Goal: Transaction & Acquisition: Purchase product/service

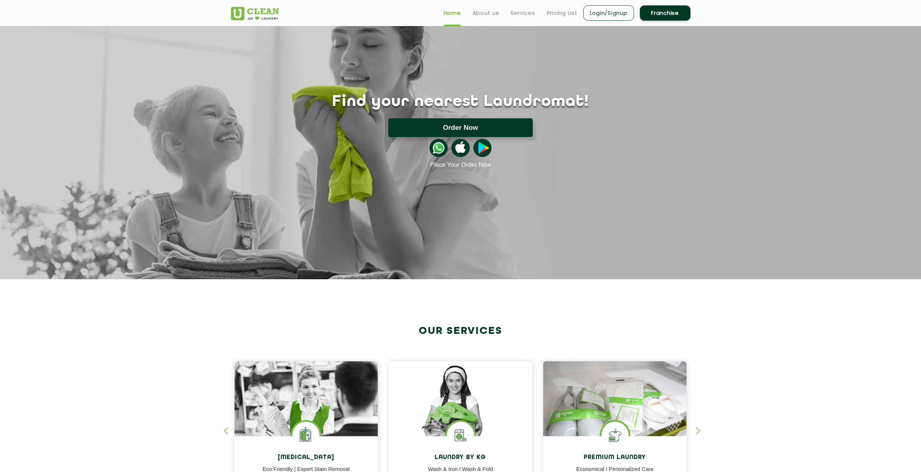
click at [417, 133] on button "Order Now" at bounding box center [460, 127] width 144 height 19
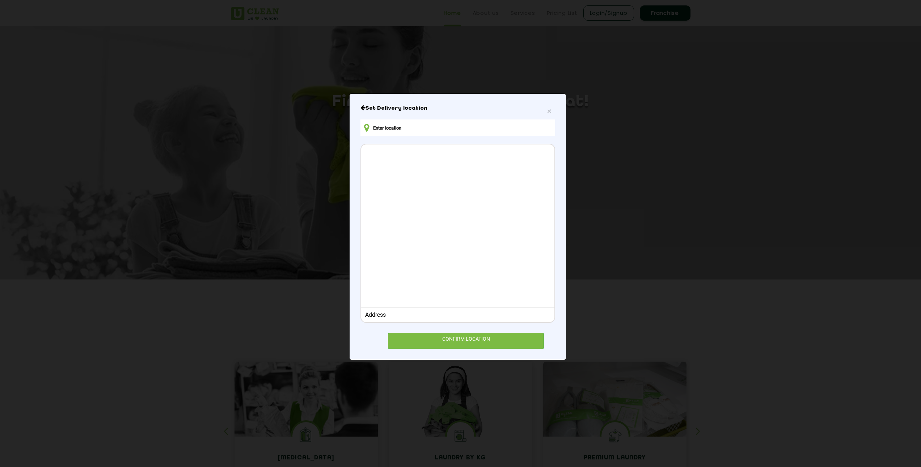
click at [410, 130] on input "text" at bounding box center [458, 127] width 195 height 16
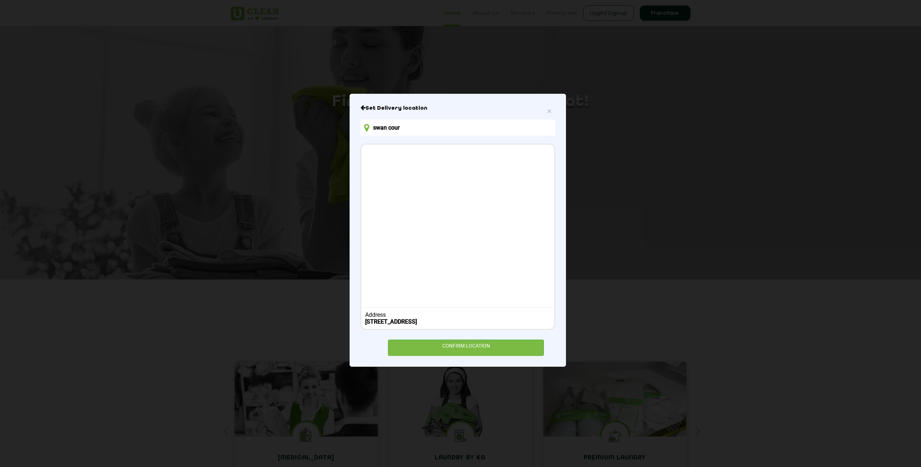
type input "SWAN COURT, Street Number 622, Action Area IIB, Newtown, New Town, West Bengal,…"
click at [458, 355] on div "CONFIRM LOCATION" at bounding box center [466, 348] width 156 height 16
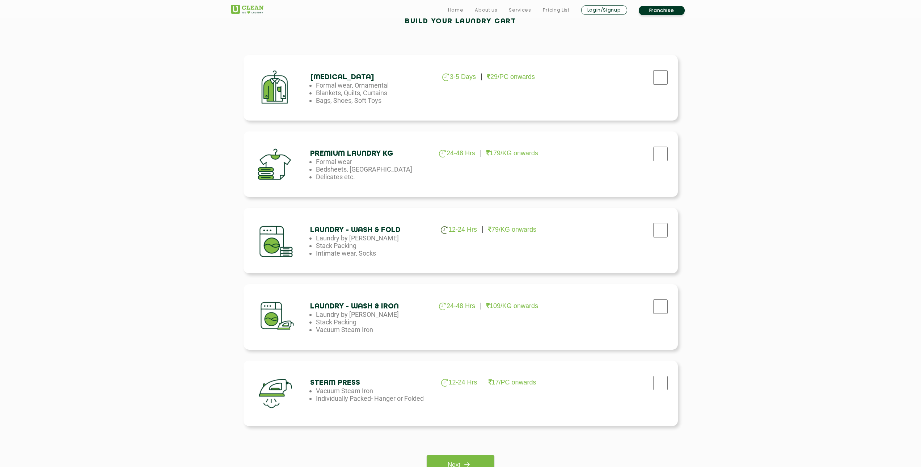
scroll to position [253, 0]
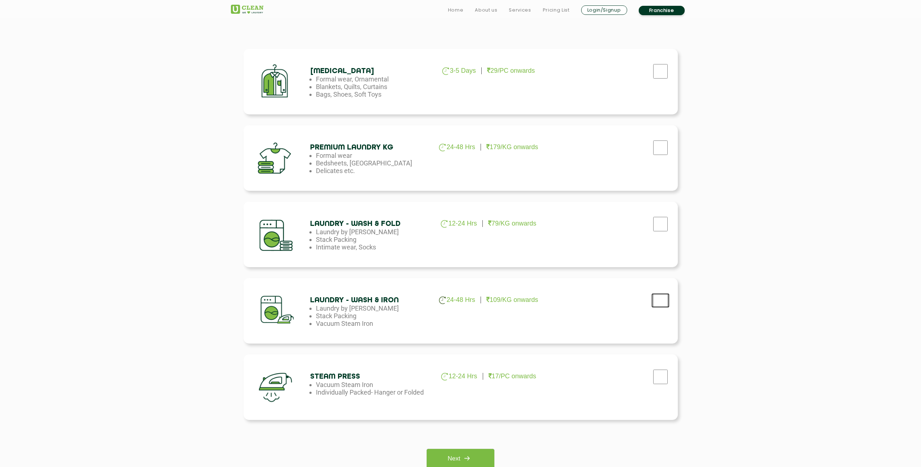
click at [664, 303] on input "checkbox" at bounding box center [661, 300] width 18 height 14
checkbox input "true"
click at [460, 457] on link "Next" at bounding box center [461, 459] width 68 height 20
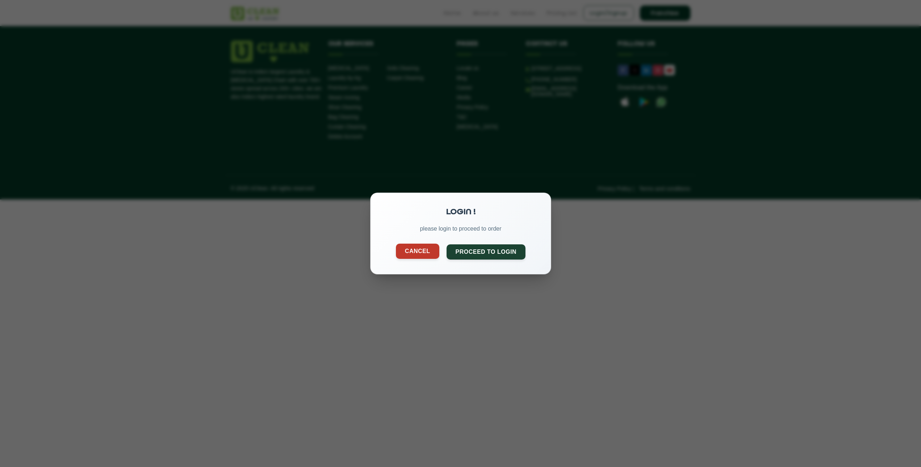
click at [418, 252] on button "Cancel" at bounding box center [417, 251] width 43 height 15
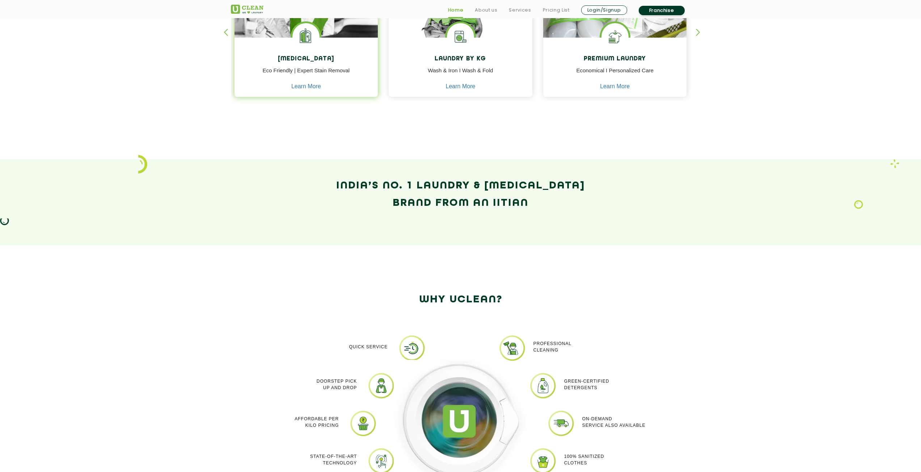
scroll to position [434, 0]
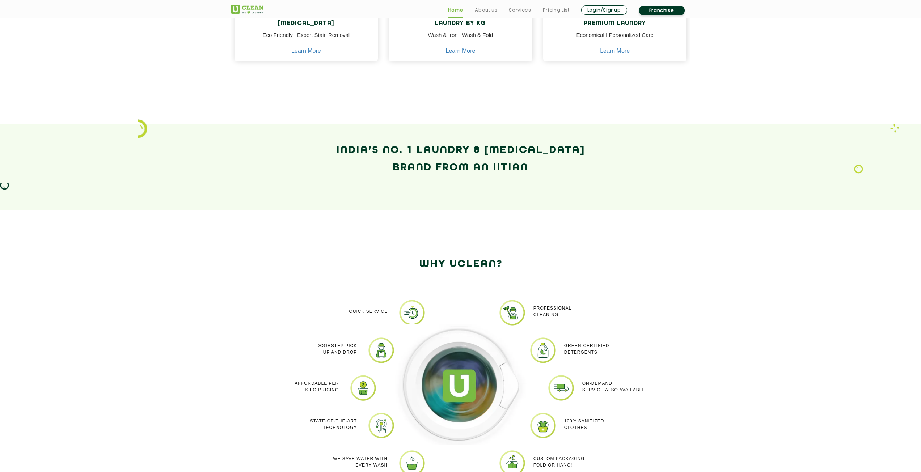
drag, startPoint x: 534, startPoint y: 173, endPoint x: 340, endPoint y: 148, distance: 195.9
click at [340, 148] on h2 "India’s No. 1 Laundry & [MEDICAL_DATA] Brand from an IITian" at bounding box center [461, 159] width 460 height 35
click at [336, 211] on section "Why Uclean? Quick Service Doorstep Pick up and Drop Affordable per kilo pricing…" at bounding box center [460, 377] width 921 height 335
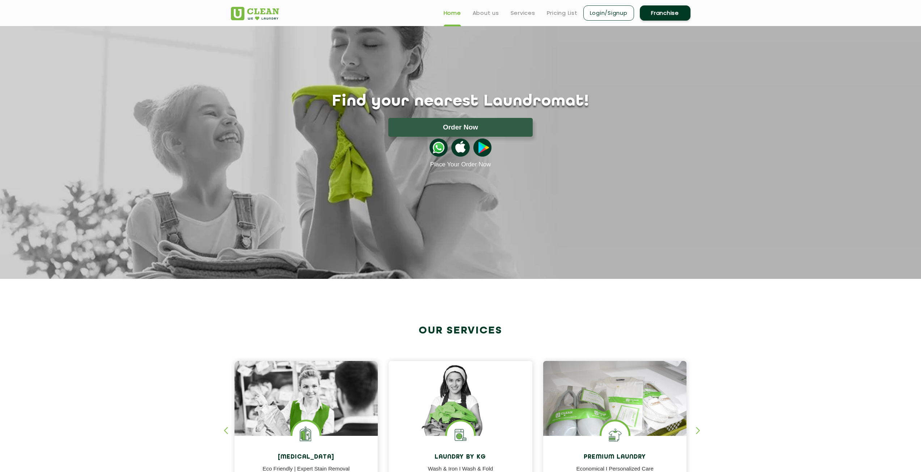
scroll to position [0, 0]
